Goal: Complete application form

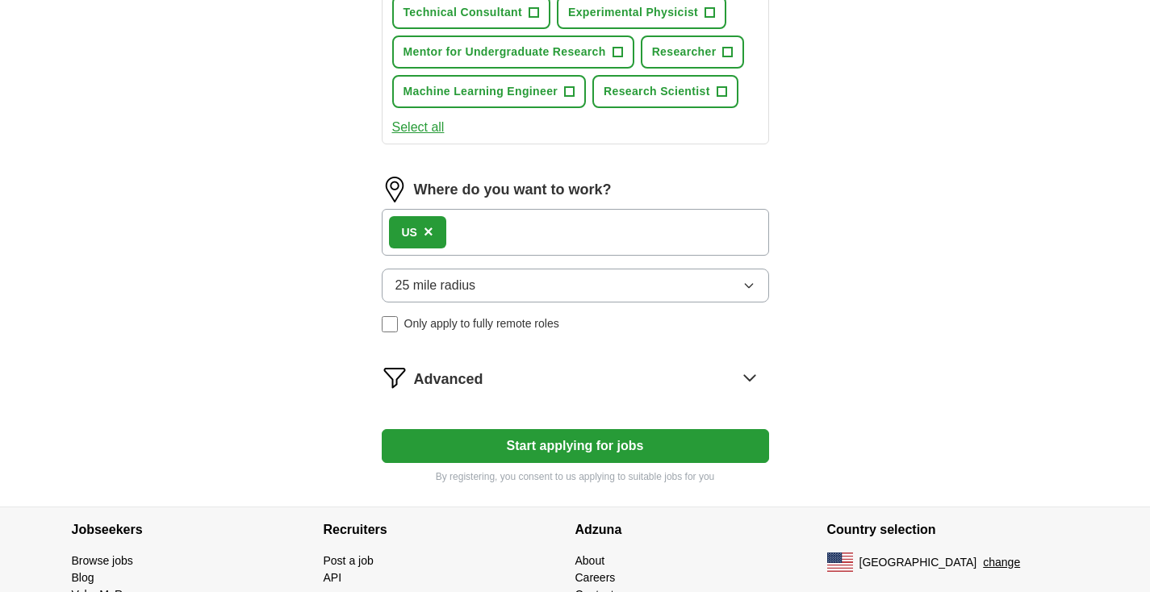
scroll to position [642, 0]
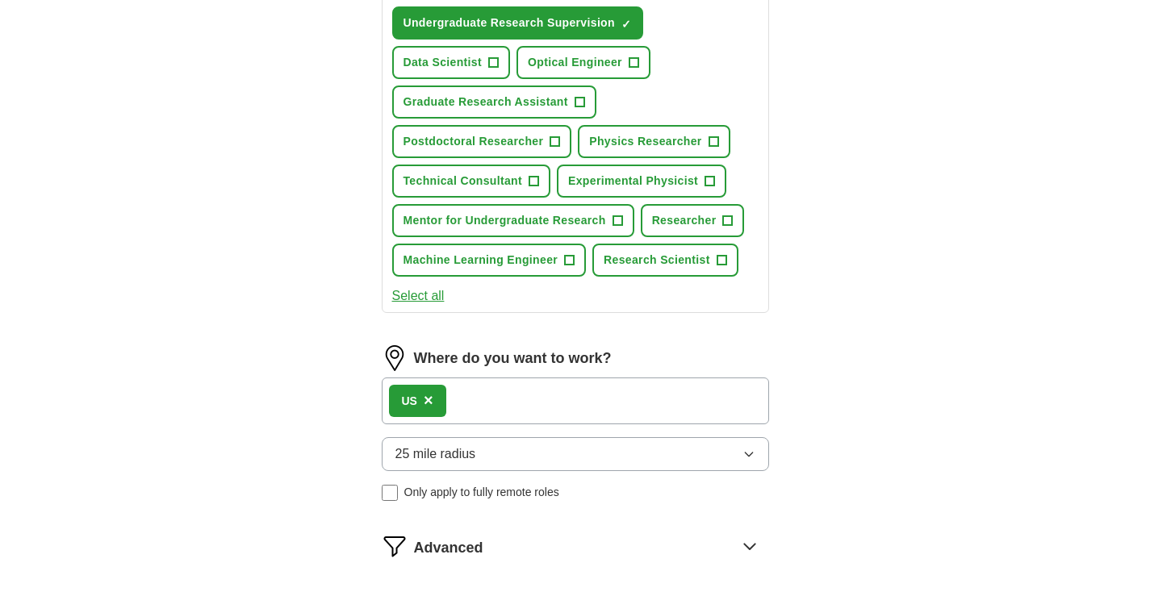
click at [722, 447] on button "25 mile radius" at bounding box center [575, 455] width 387 height 34
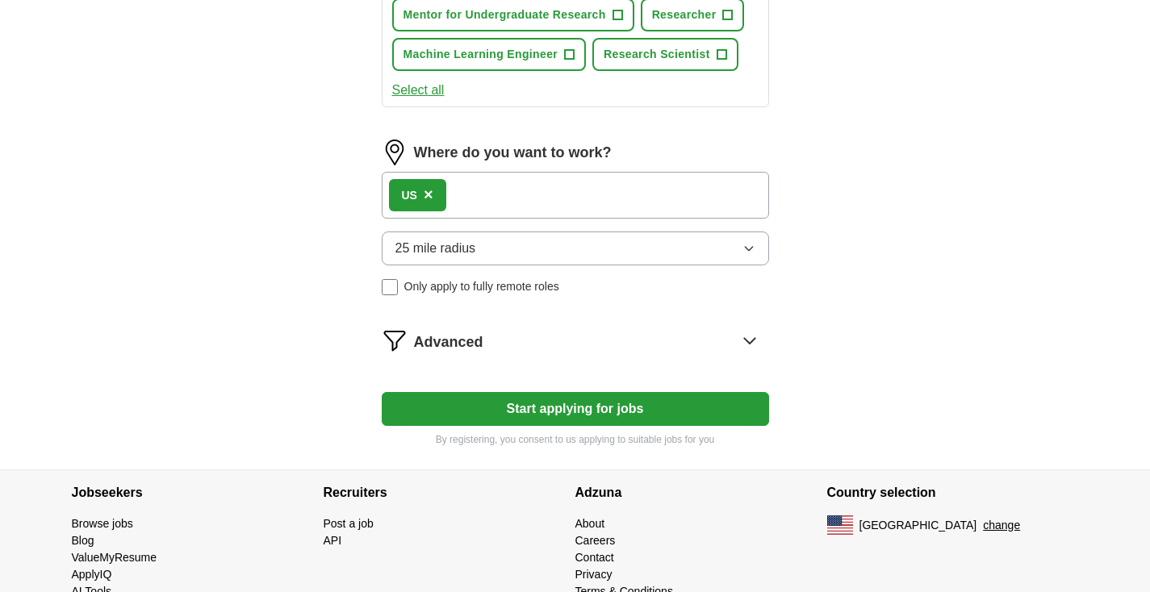
scroll to position [888, 0]
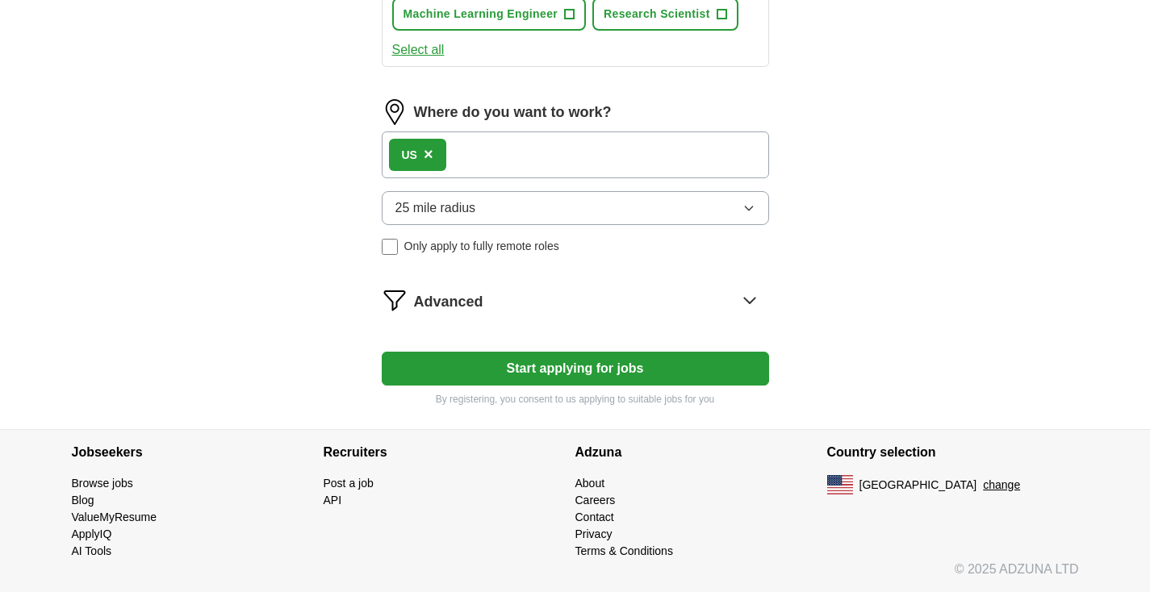
click at [758, 199] on button "25 mile radius" at bounding box center [575, 208] width 387 height 34
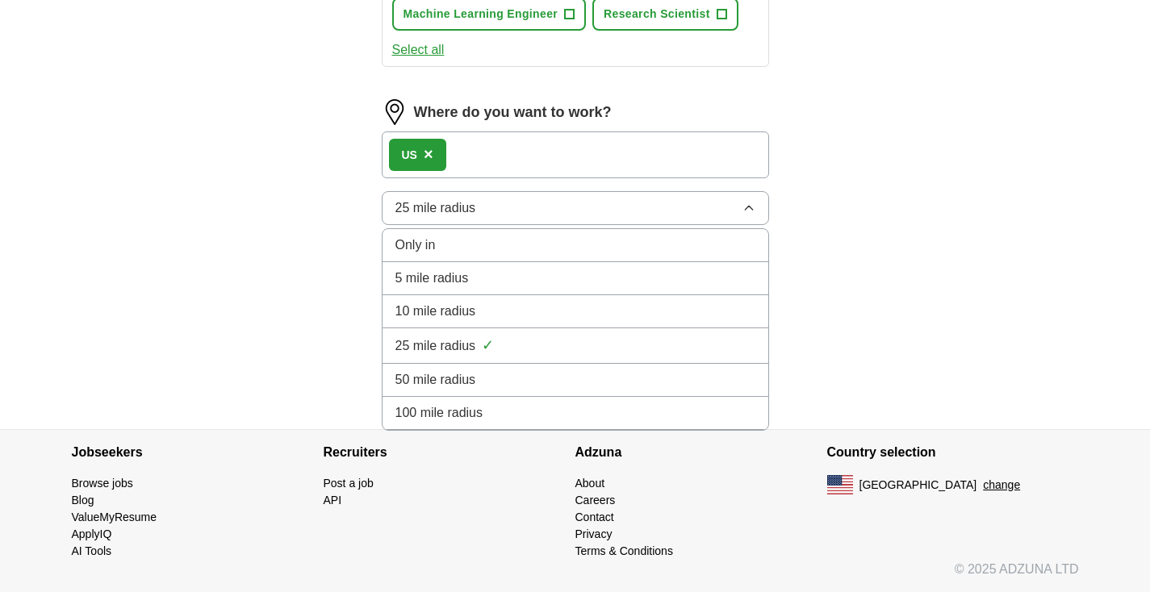
click at [722, 404] on div "100 mile radius" at bounding box center [576, 413] width 360 height 19
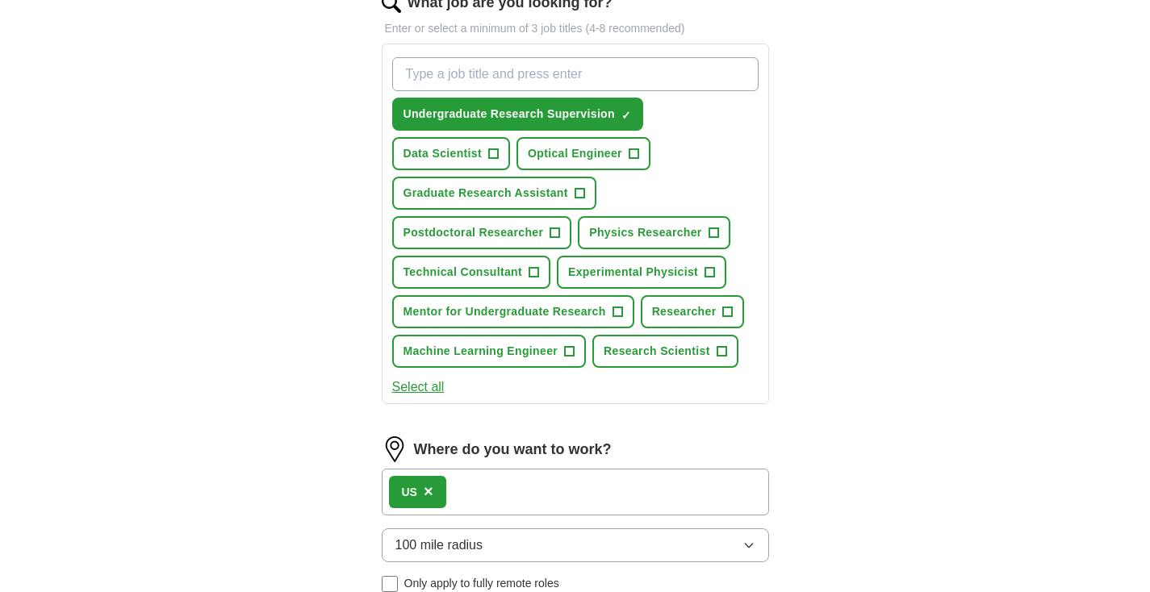
scroll to position [549, 0]
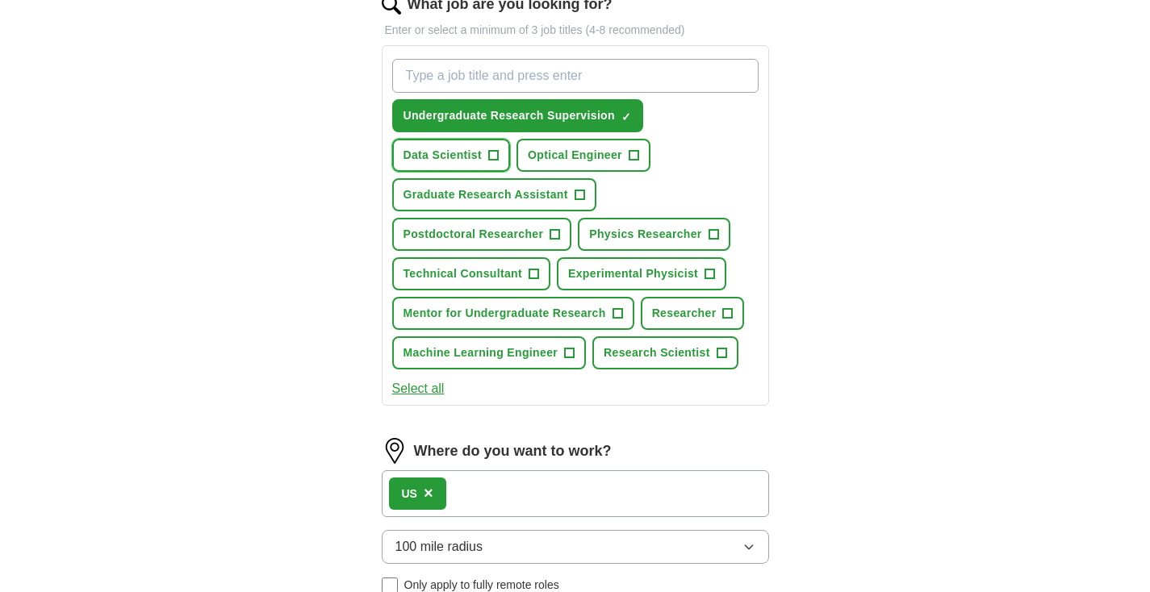
click at [498, 157] on span "+" at bounding box center [493, 155] width 10 height 13
click at [483, 237] on span "Postdoctoral Researcher" at bounding box center [474, 234] width 140 height 17
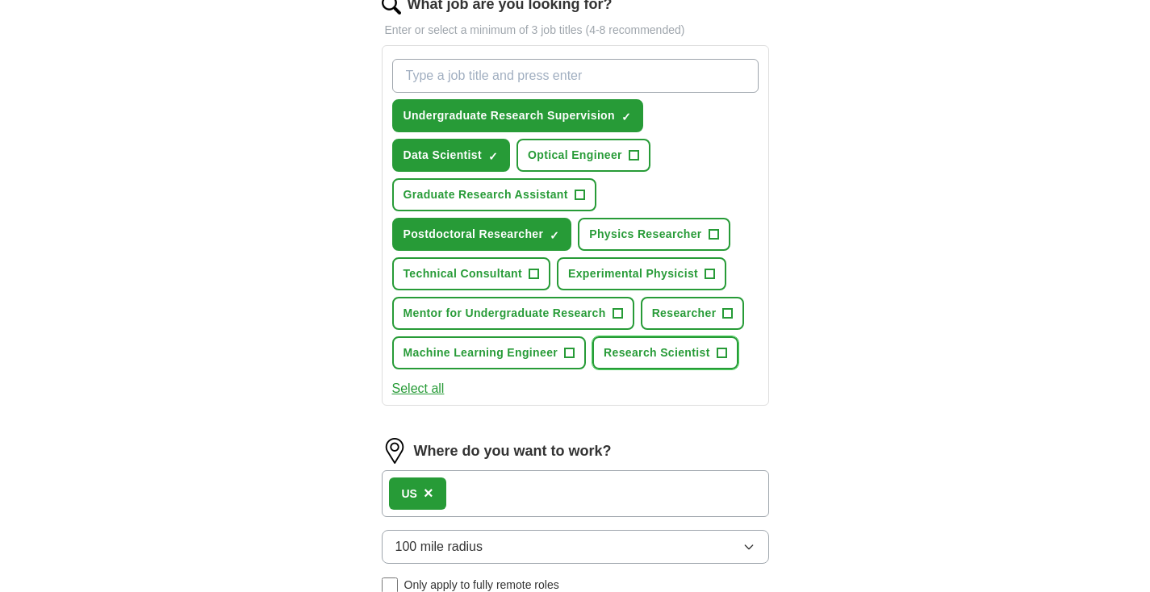
click at [649, 358] on span "Research Scientist" at bounding box center [657, 353] width 107 height 17
click at [579, 152] on span "Optical Engineer" at bounding box center [575, 155] width 94 height 17
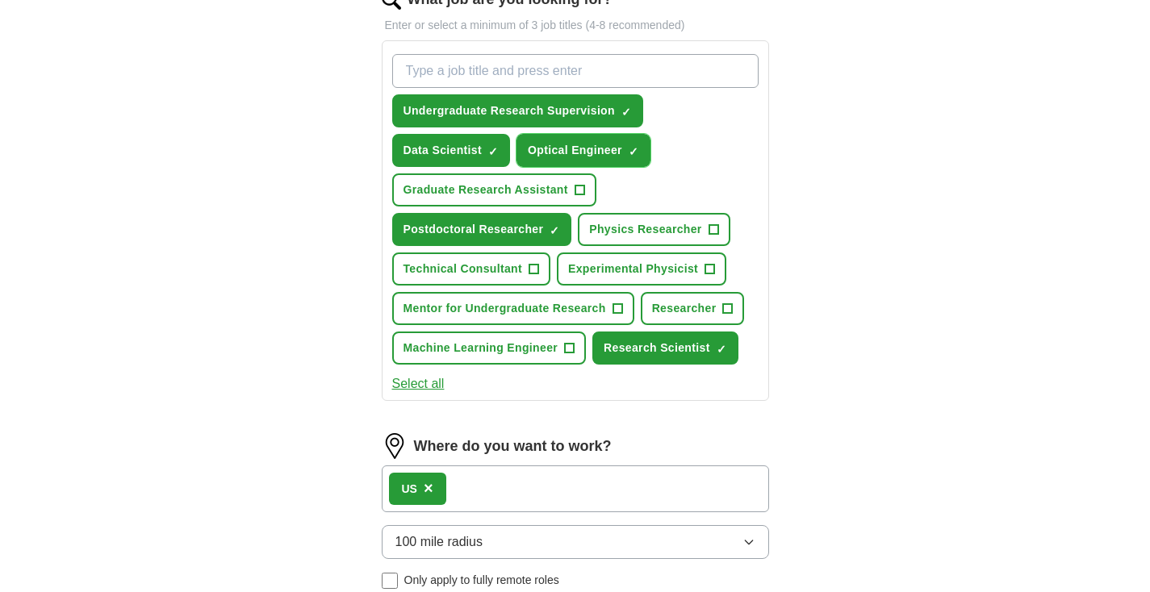
scroll to position [888, 0]
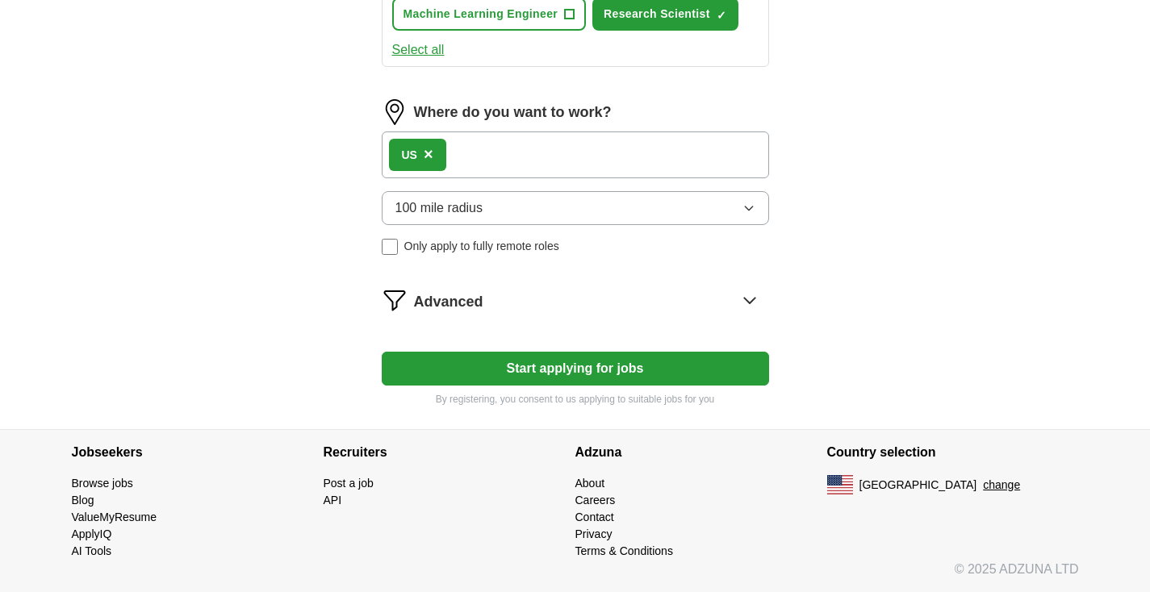
click at [616, 380] on button "Start applying for jobs" at bounding box center [575, 369] width 387 height 34
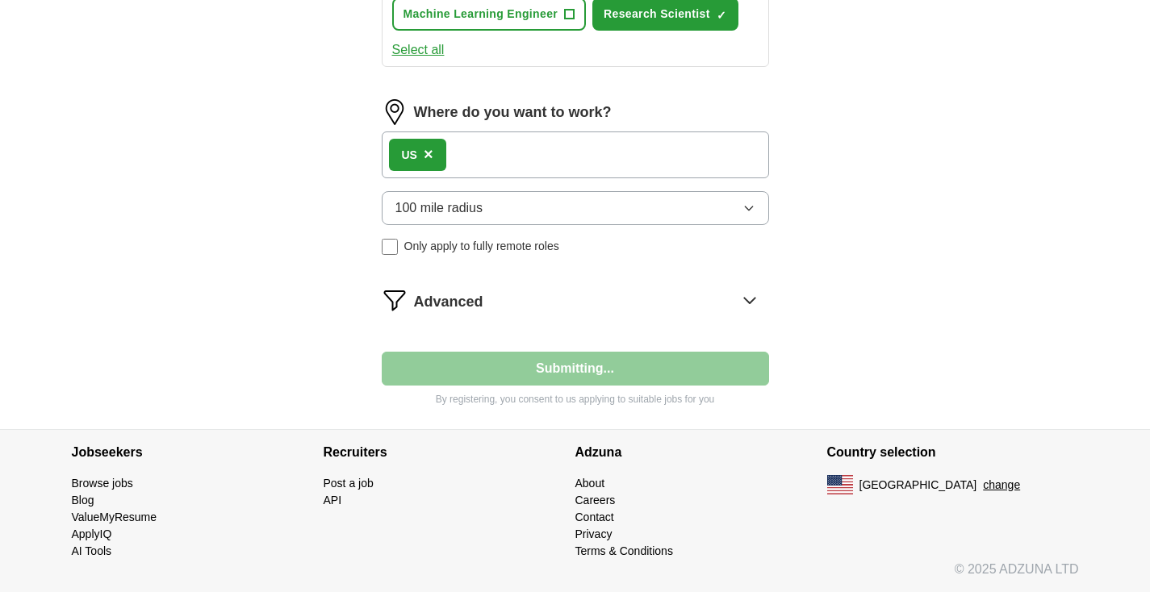
select select "**"
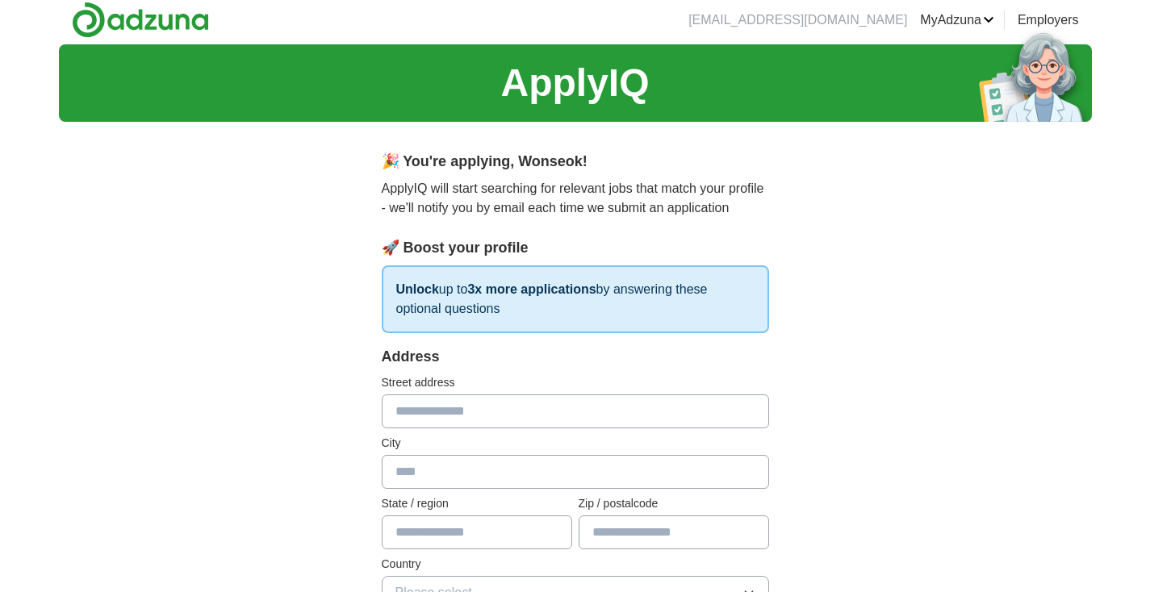
scroll to position [0, 0]
